Goal: Task Accomplishment & Management: Manage account settings

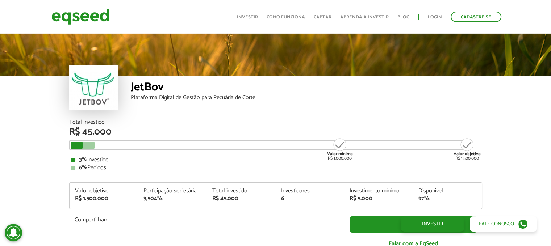
scroll to position [870, 0]
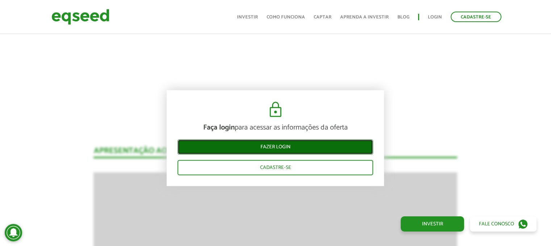
click at [253, 146] on link "Fazer login" at bounding box center [275, 147] width 196 height 15
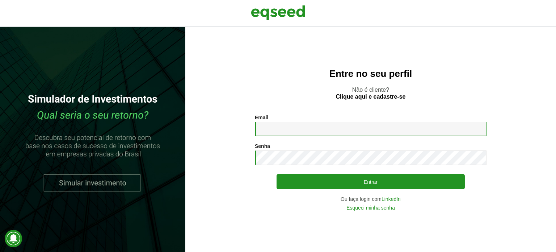
click at [288, 126] on input "Email *" at bounding box center [371, 129] width 232 height 14
type input "**********"
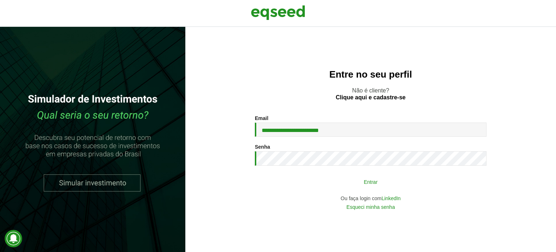
click at [345, 186] on button "Entrar" at bounding box center [371, 182] width 188 height 14
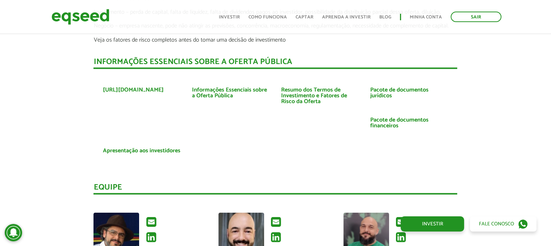
scroll to position [1774, 0]
